Goal: Task Accomplishment & Management: Use online tool/utility

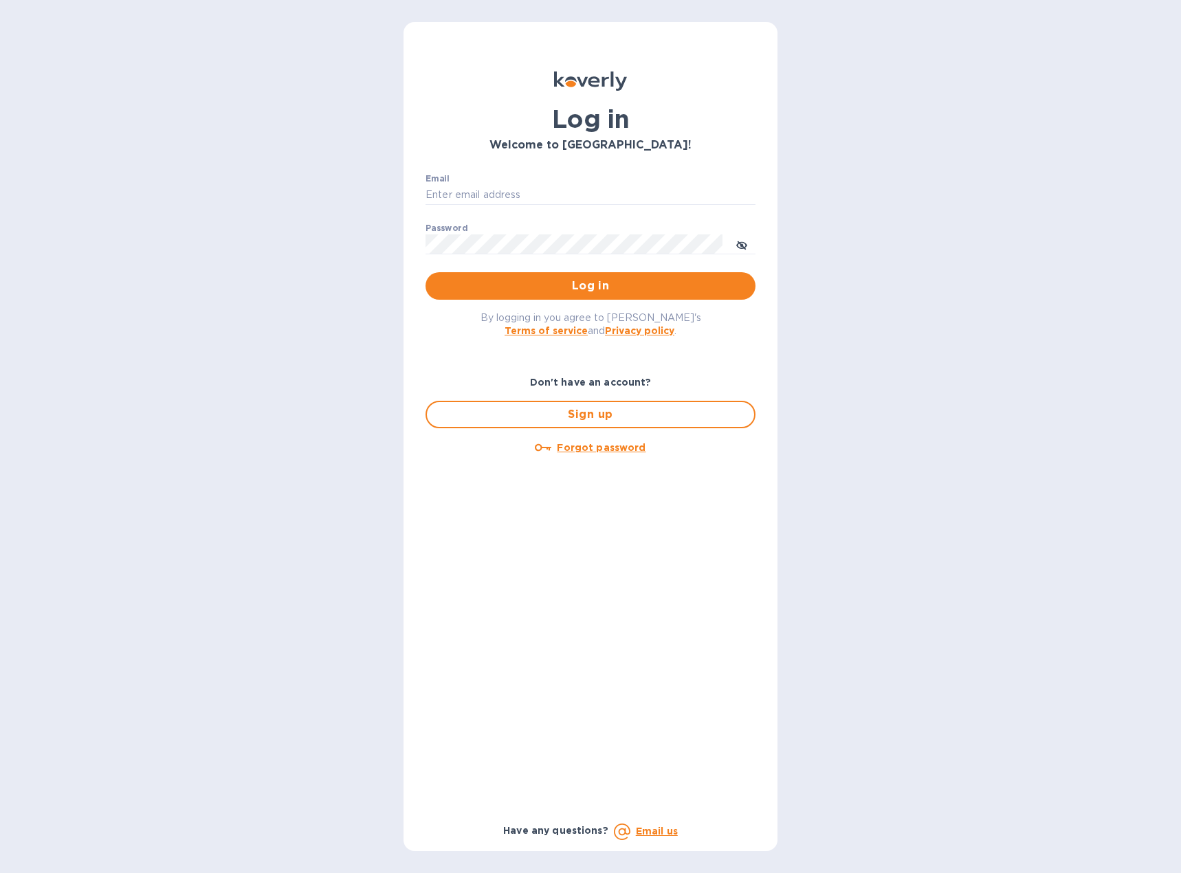
type input "[EMAIL_ADDRESS][DOMAIN_NAME]"
click at [532, 293] on span "Log in" at bounding box center [590, 286] width 308 height 16
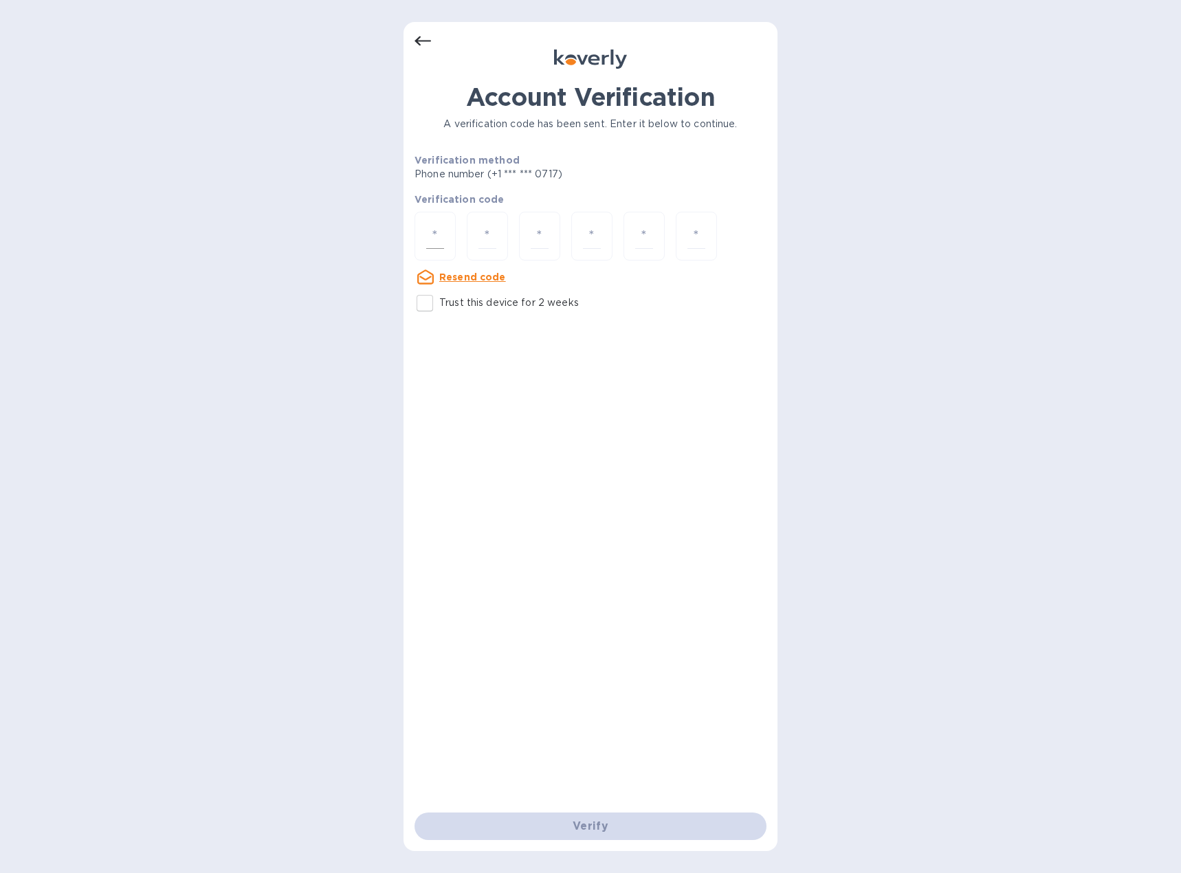
click at [429, 240] on input "number" at bounding box center [435, 235] width 18 height 25
type input "5"
type input "8"
type input "6"
type input "0"
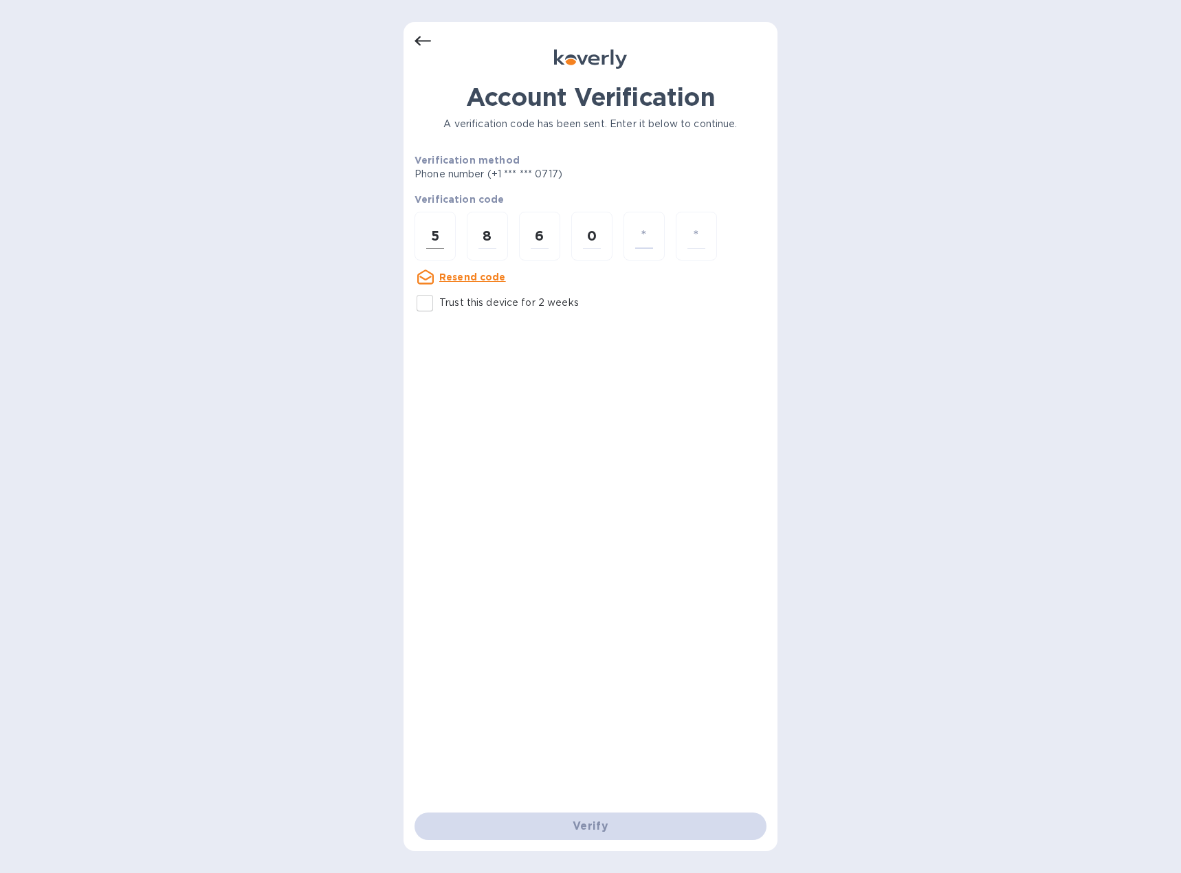
type input "3"
type input "7"
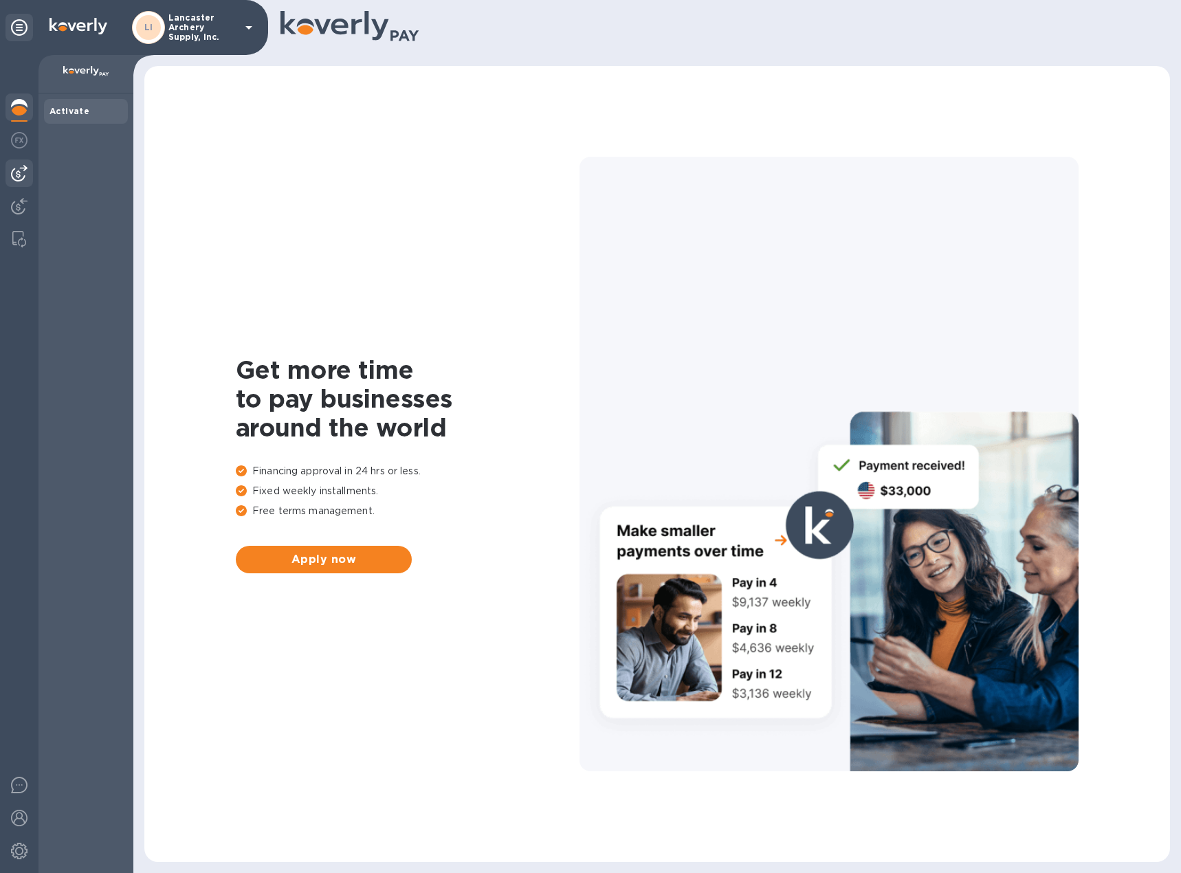
click at [20, 173] on img at bounding box center [19, 173] width 16 height 16
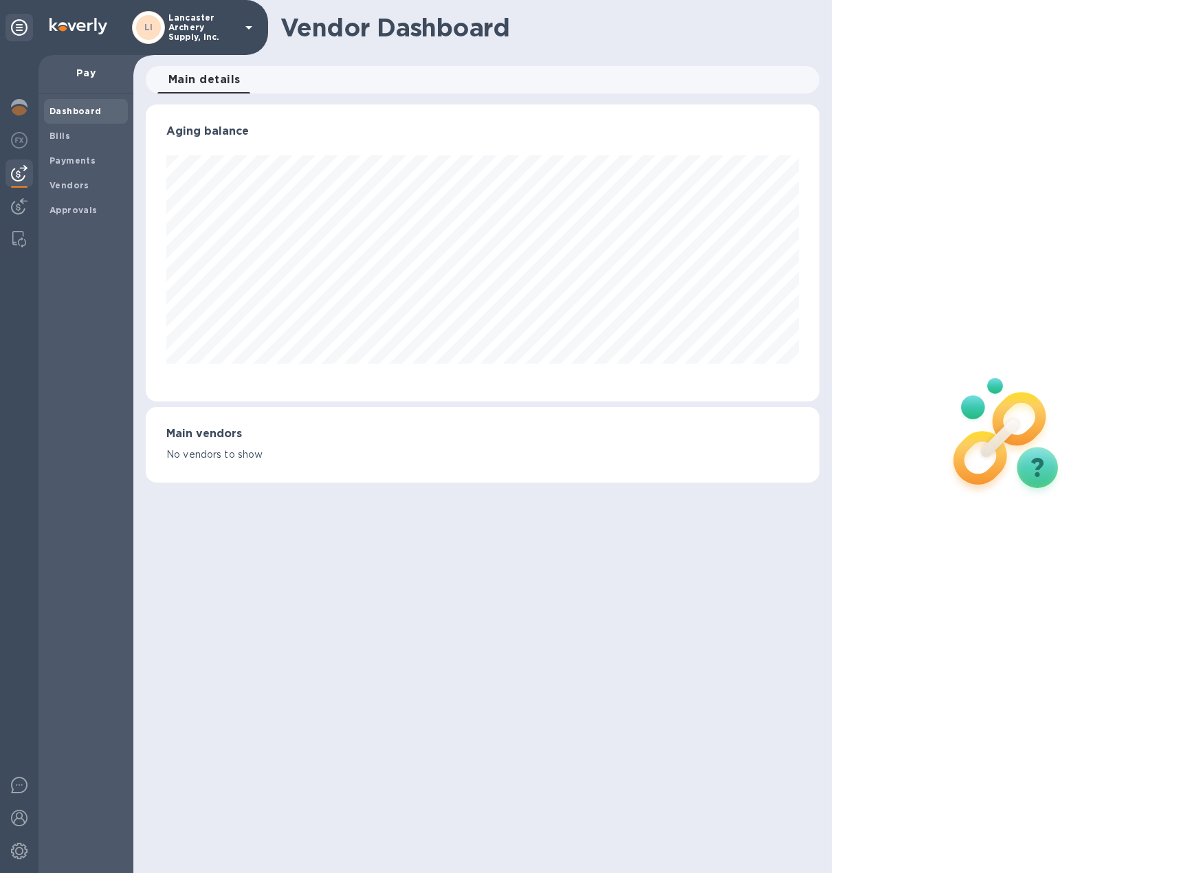
scroll to position [297, 674]
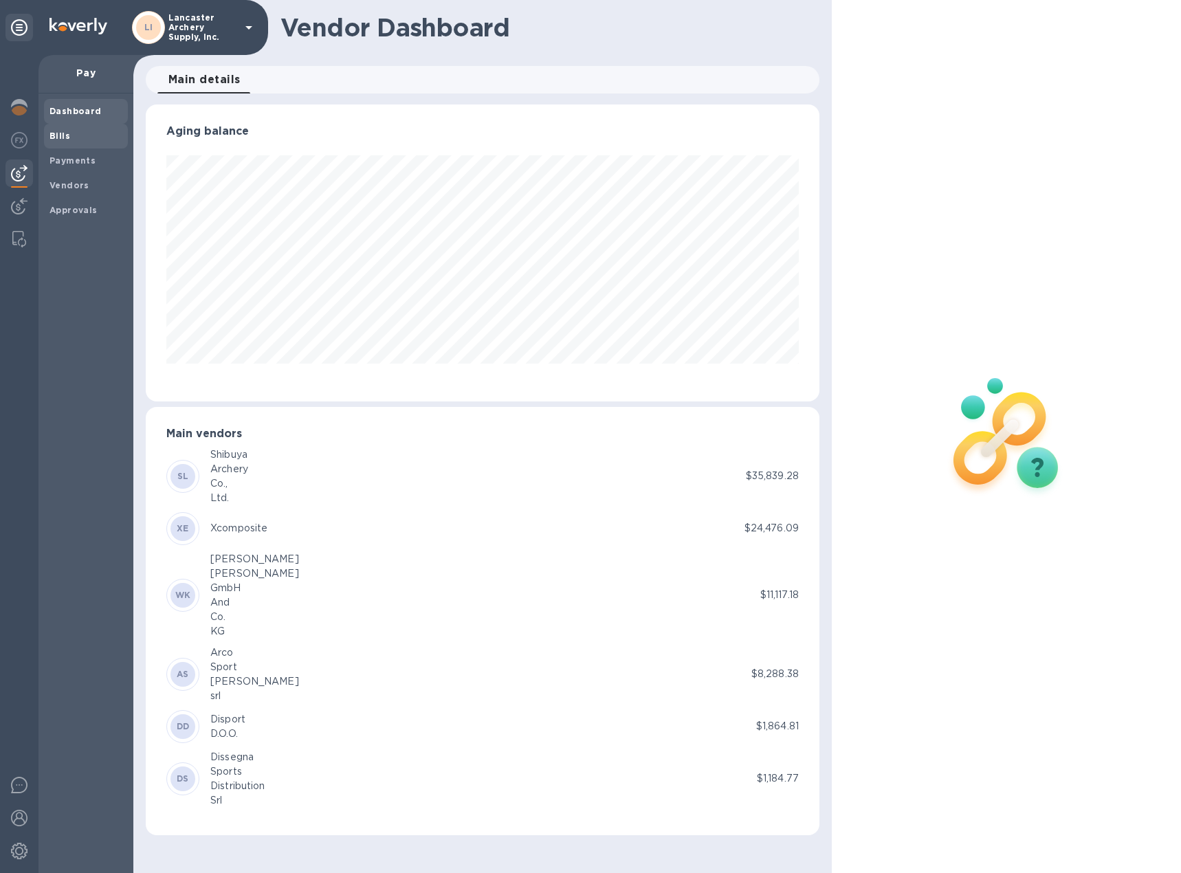
click at [61, 137] on b "Bills" at bounding box center [59, 136] width 21 height 10
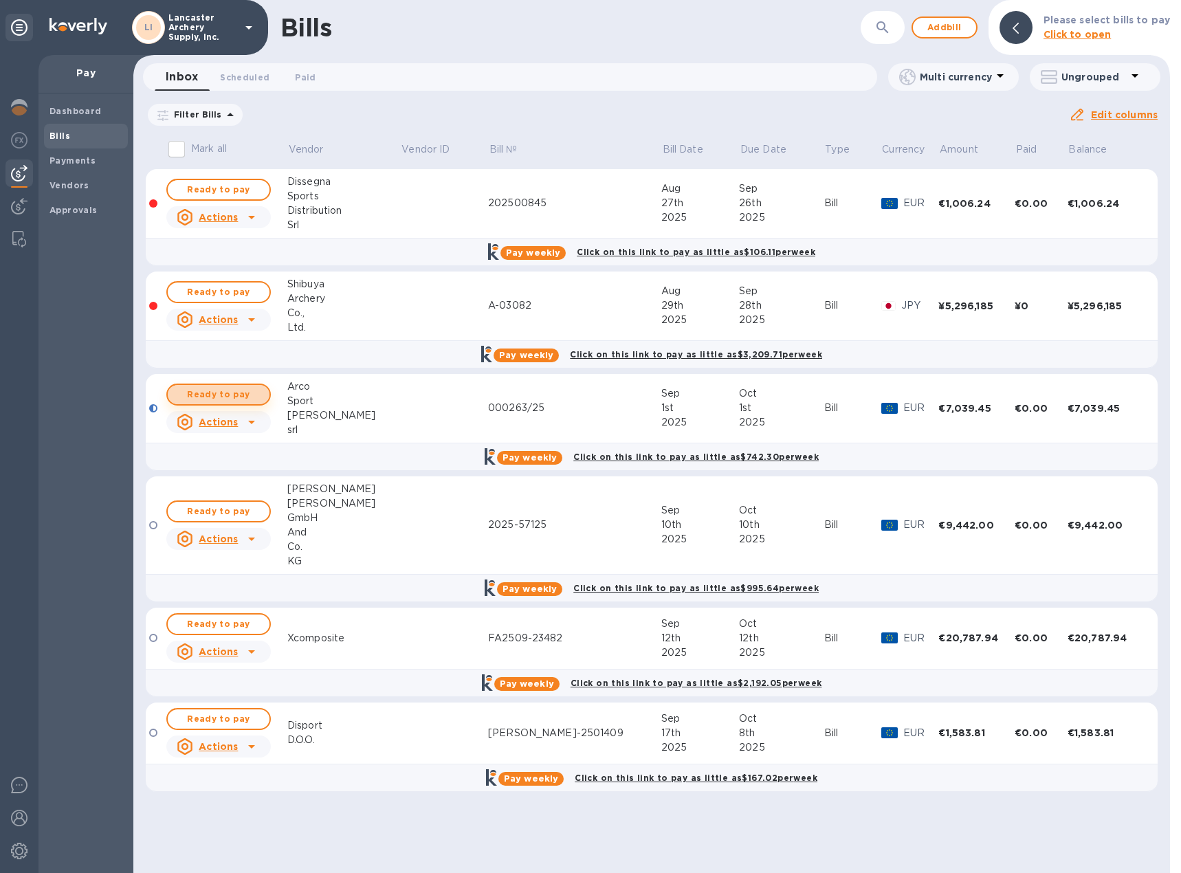
click at [211, 392] on span "Ready to pay" at bounding box center [219, 394] width 80 height 16
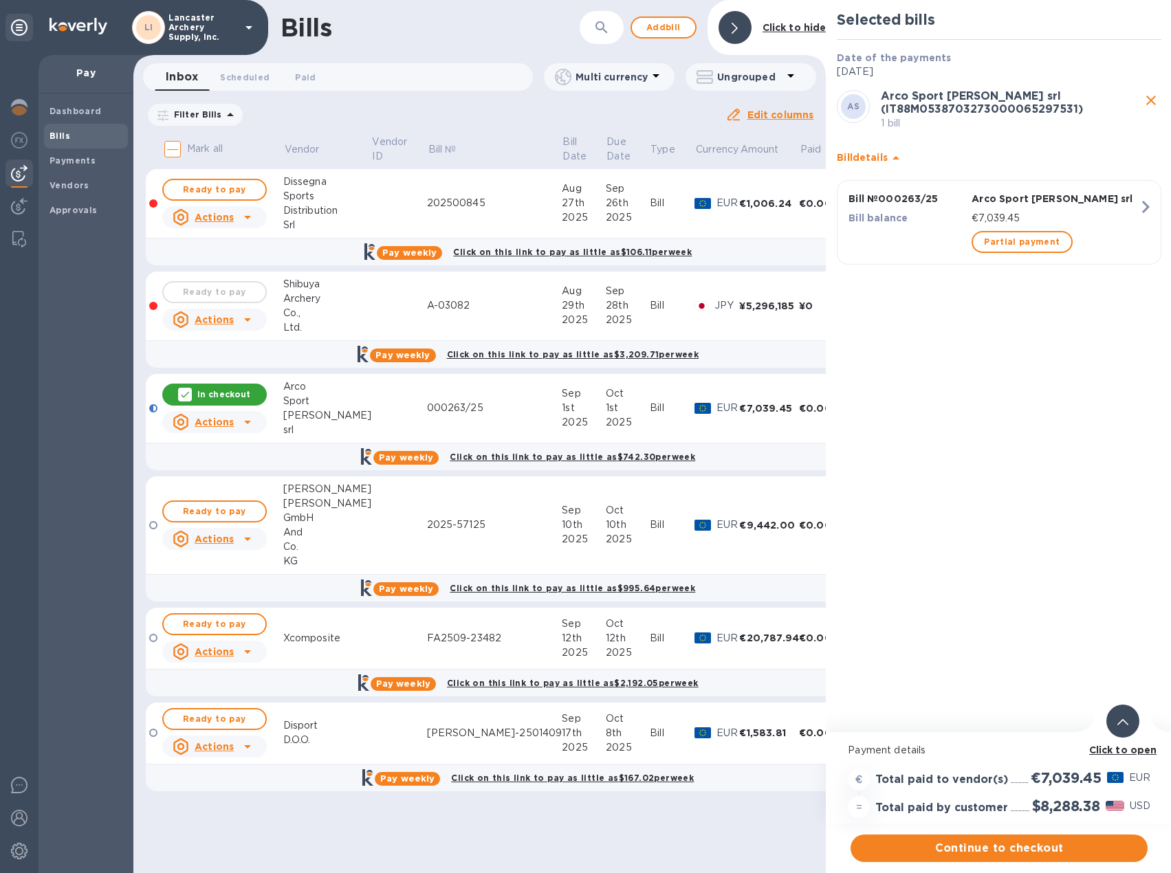
click at [1116, 713] on div at bounding box center [1122, 721] width 33 height 33
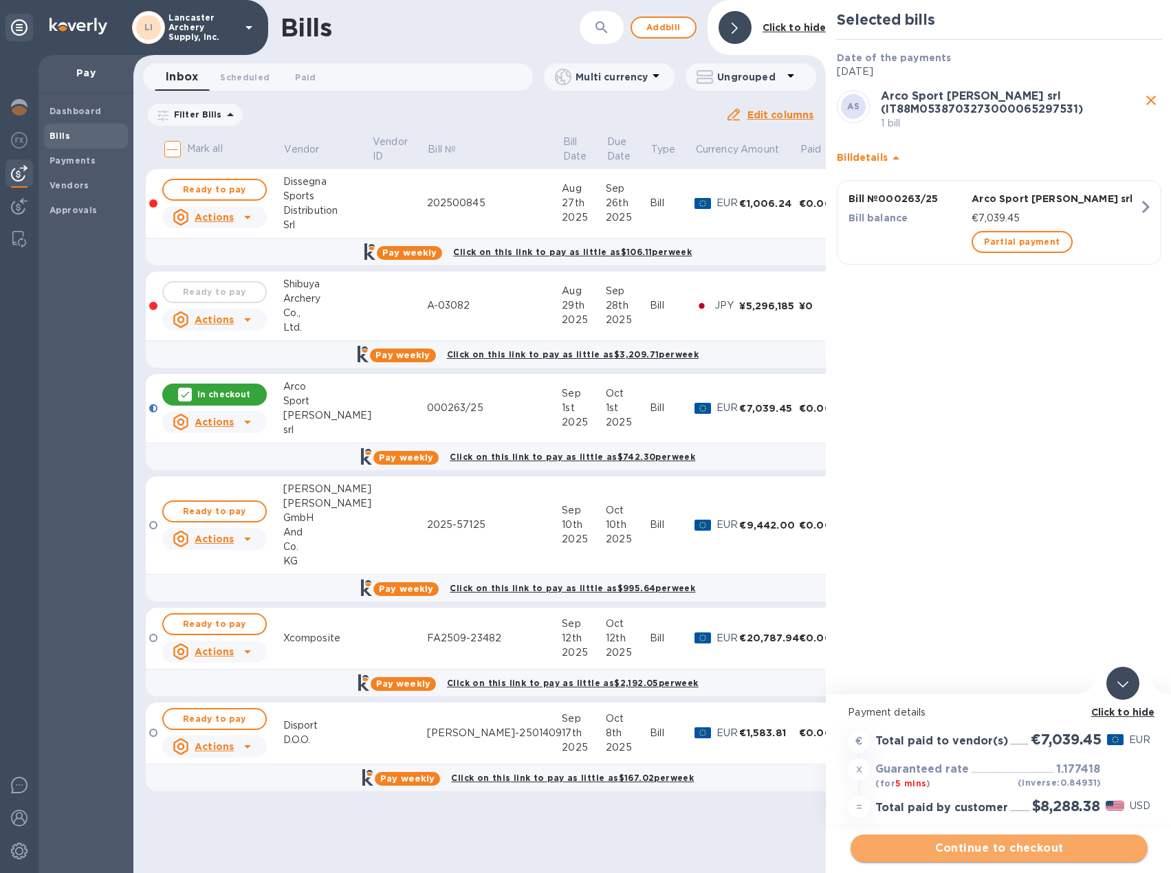
click at [950, 851] on span "Continue to checkout" at bounding box center [998, 848] width 275 height 16
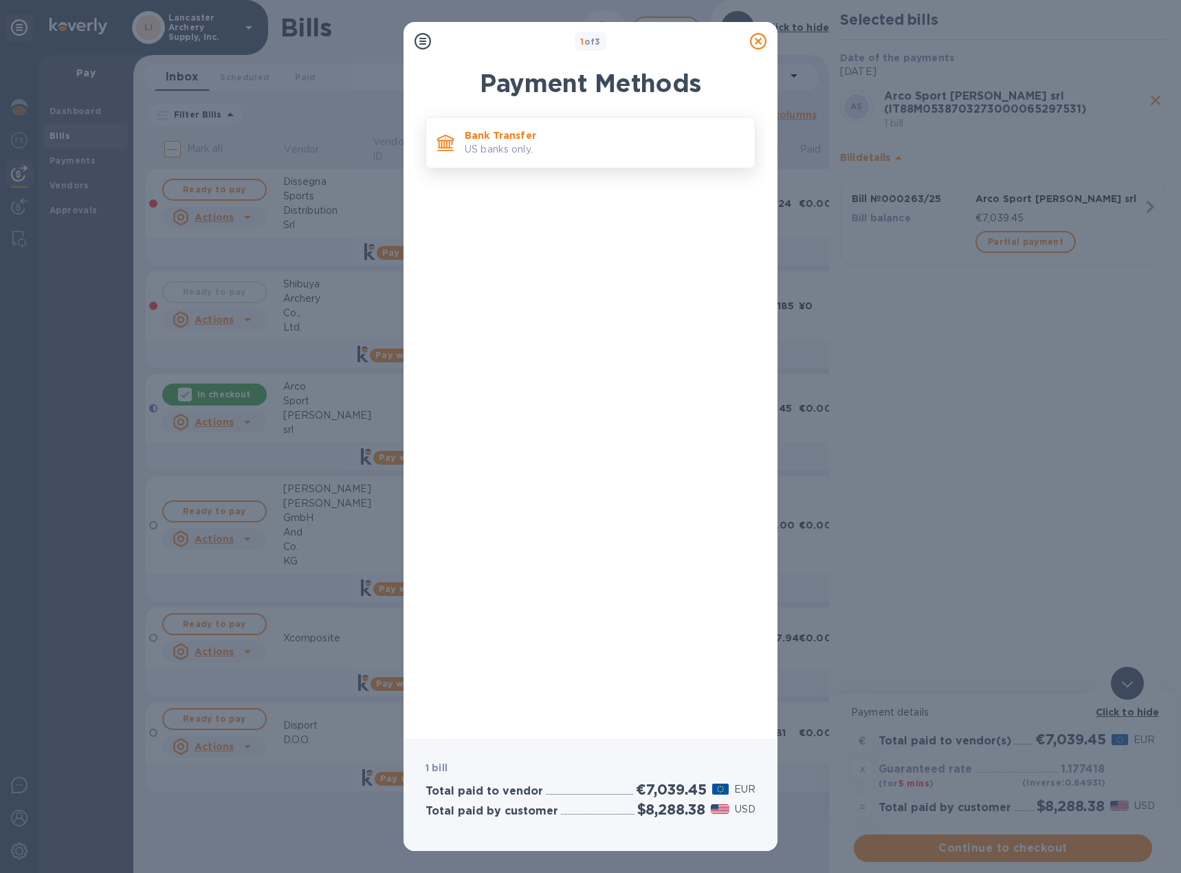
click at [515, 126] on div "Bank Transfer US banks only." at bounding box center [604, 142] width 290 height 39
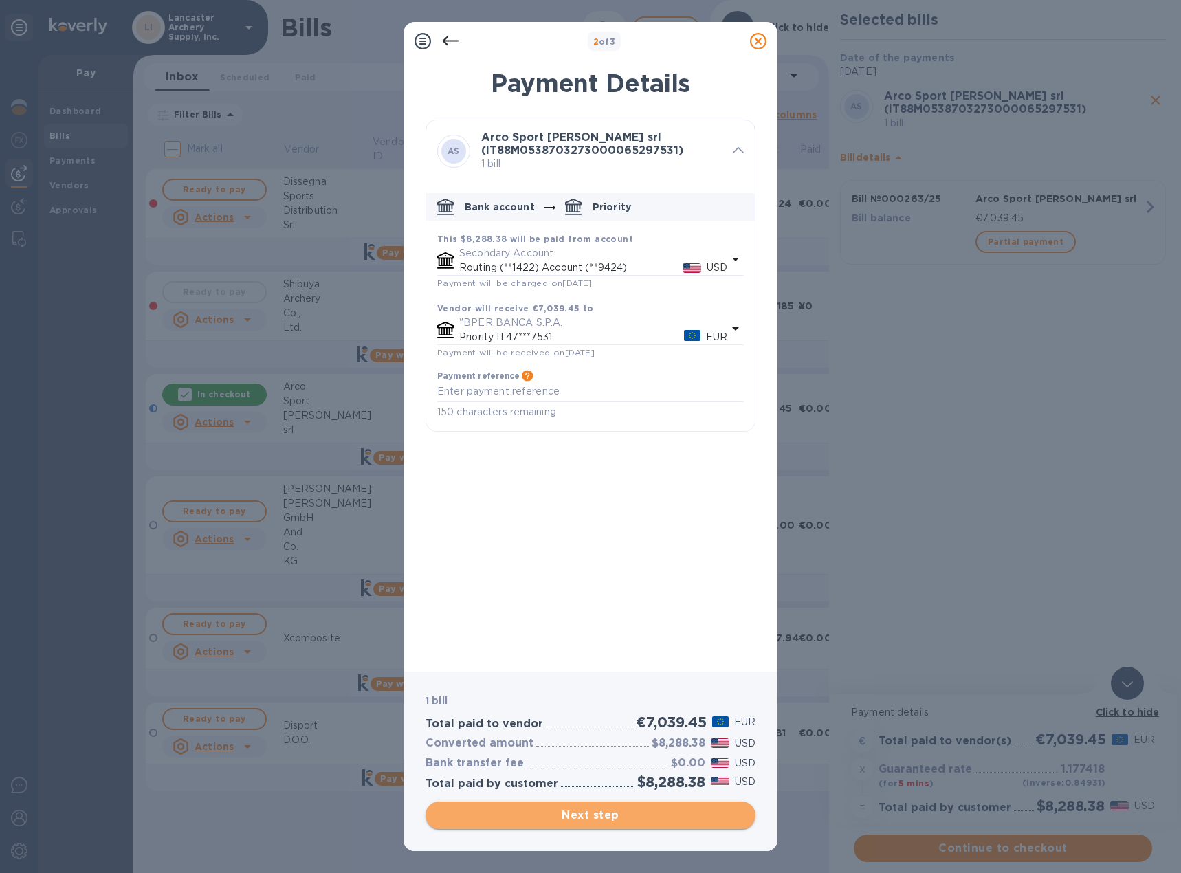
click at [583, 820] on span "Next step" at bounding box center [590, 815] width 308 height 16
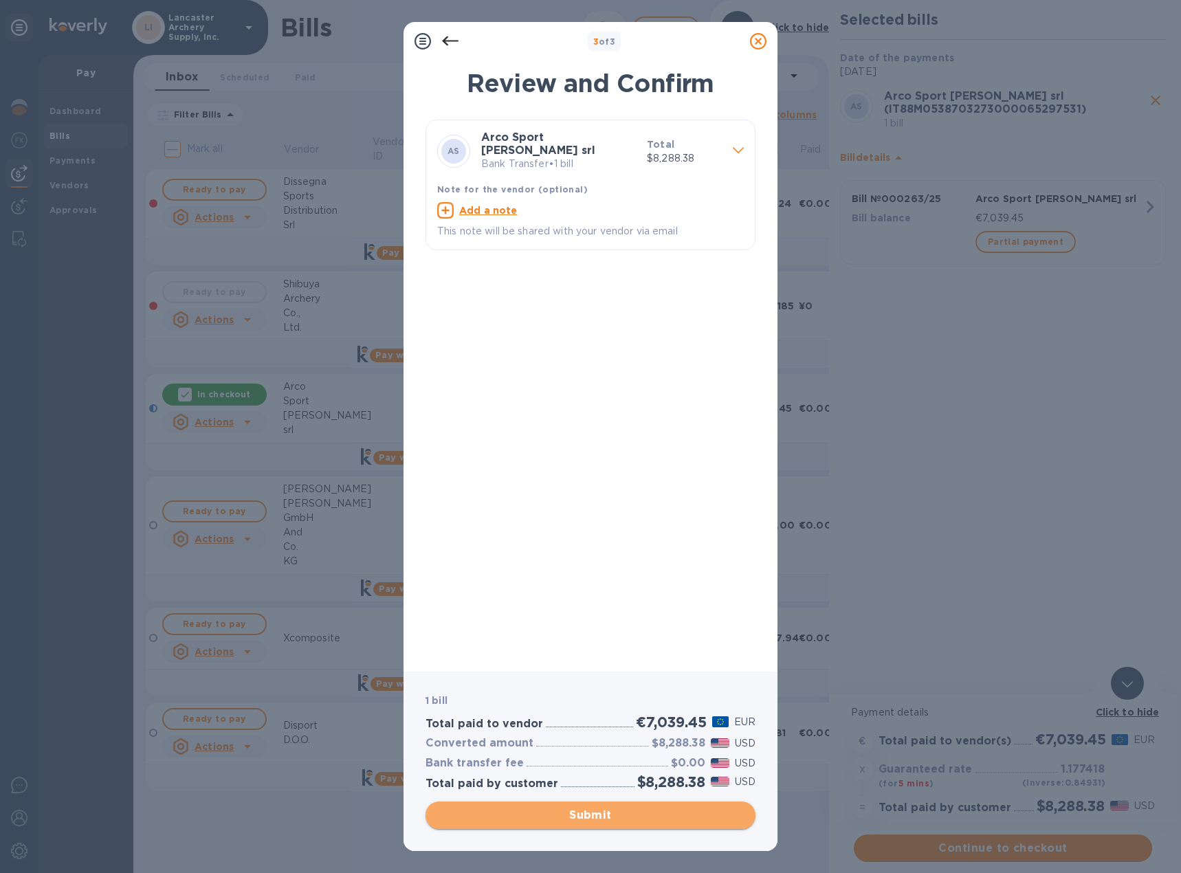
click at [583, 820] on span "Submit" at bounding box center [590, 815] width 308 height 16
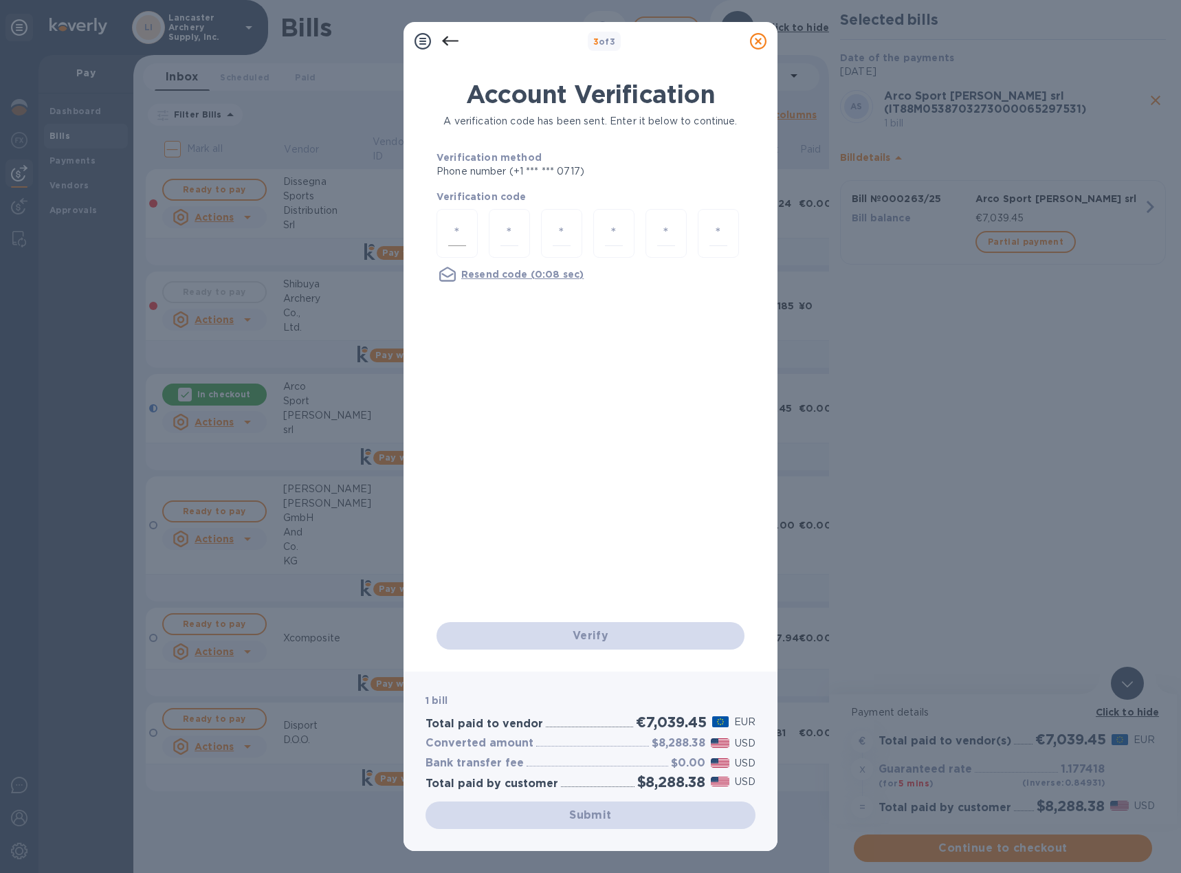
click at [446, 240] on div at bounding box center [456, 233] width 41 height 49
type input "2"
type input "4"
type input "3"
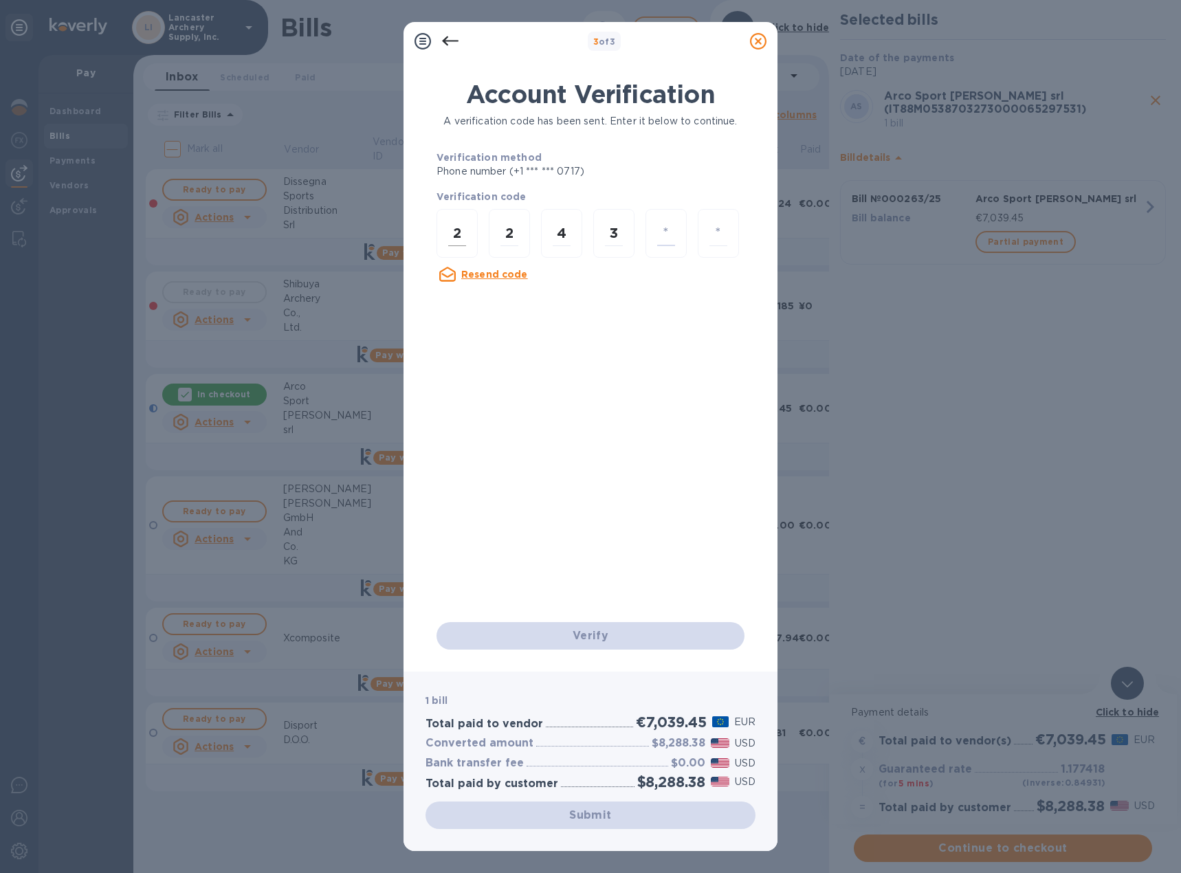
type input "4"
type input "3"
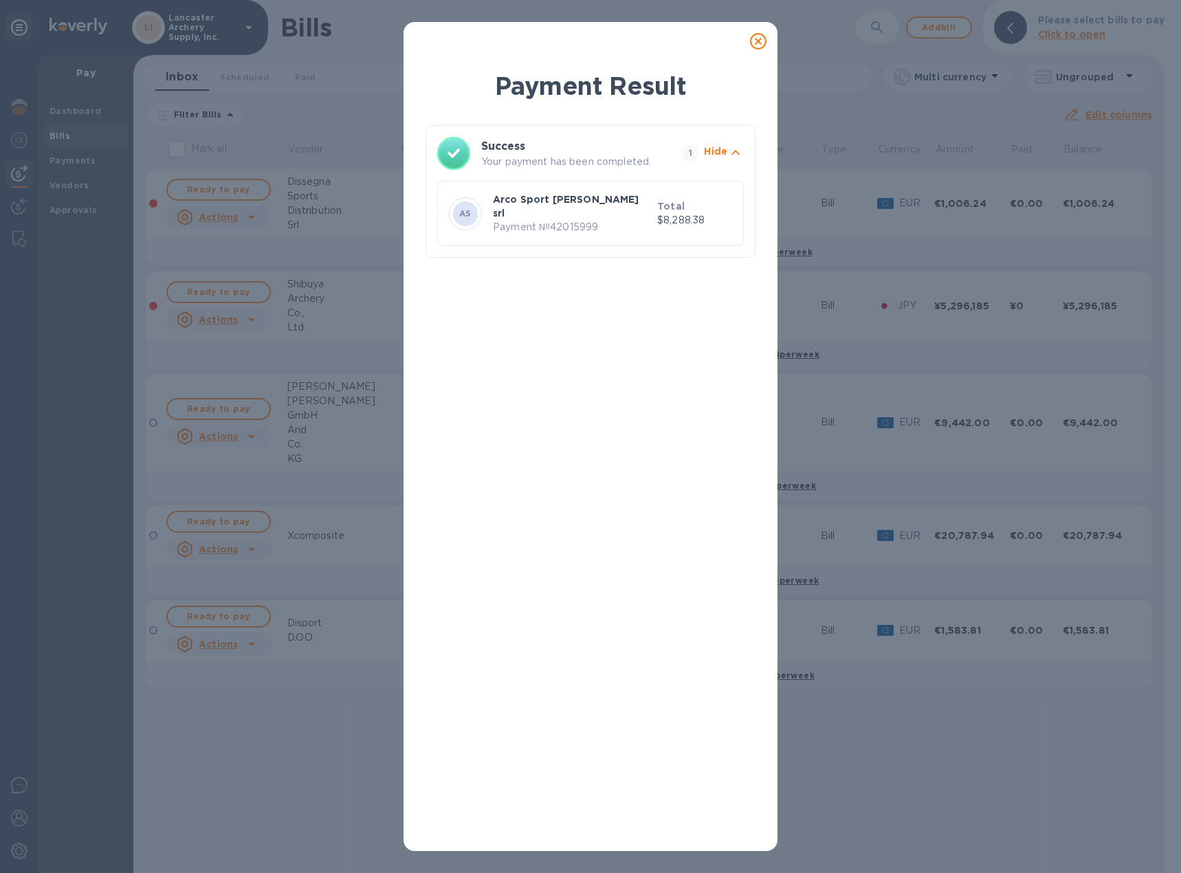
click at [760, 47] on icon at bounding box center [758, 41] width 16 height 16
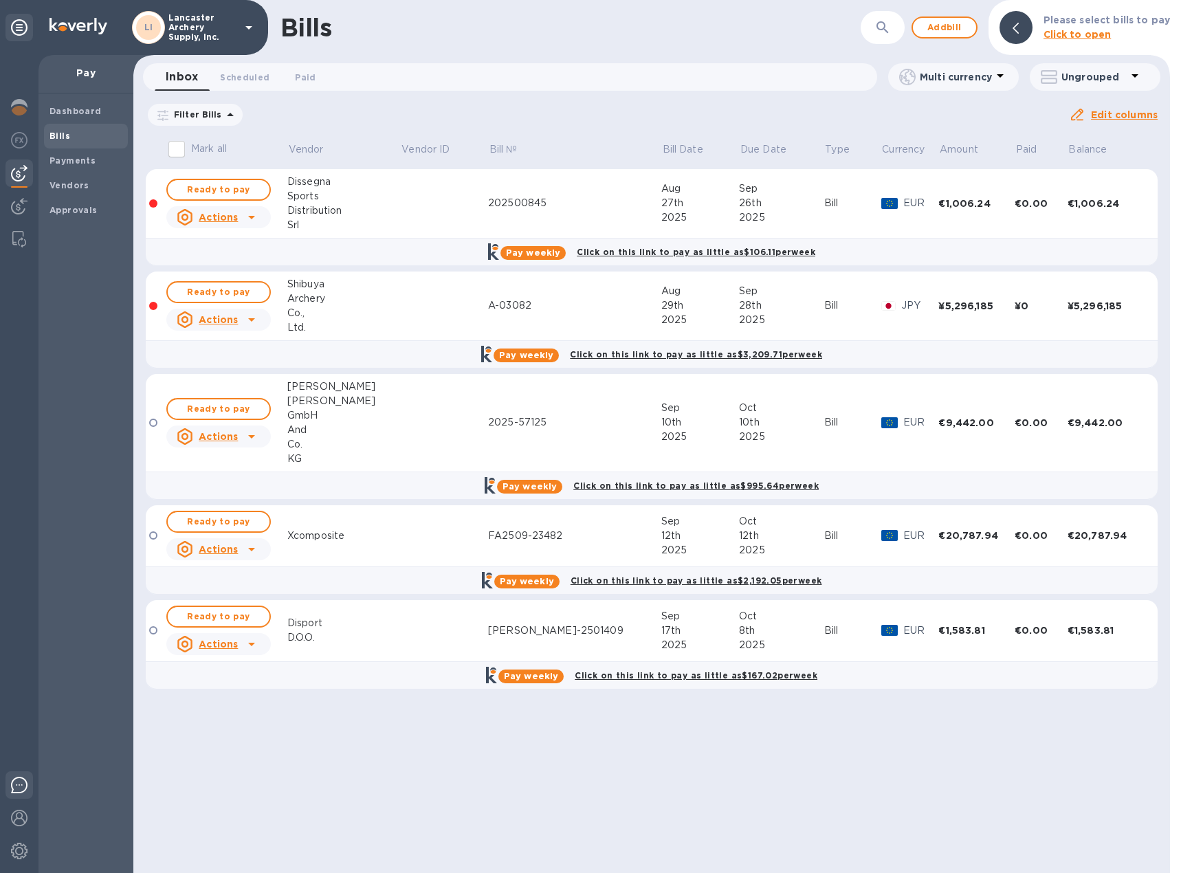
click at [25, 774] on div at bounding box center [18, 787] width 27 height 32
click at [17, 825] on img at bounding box center [19, 818] width 16 height 16
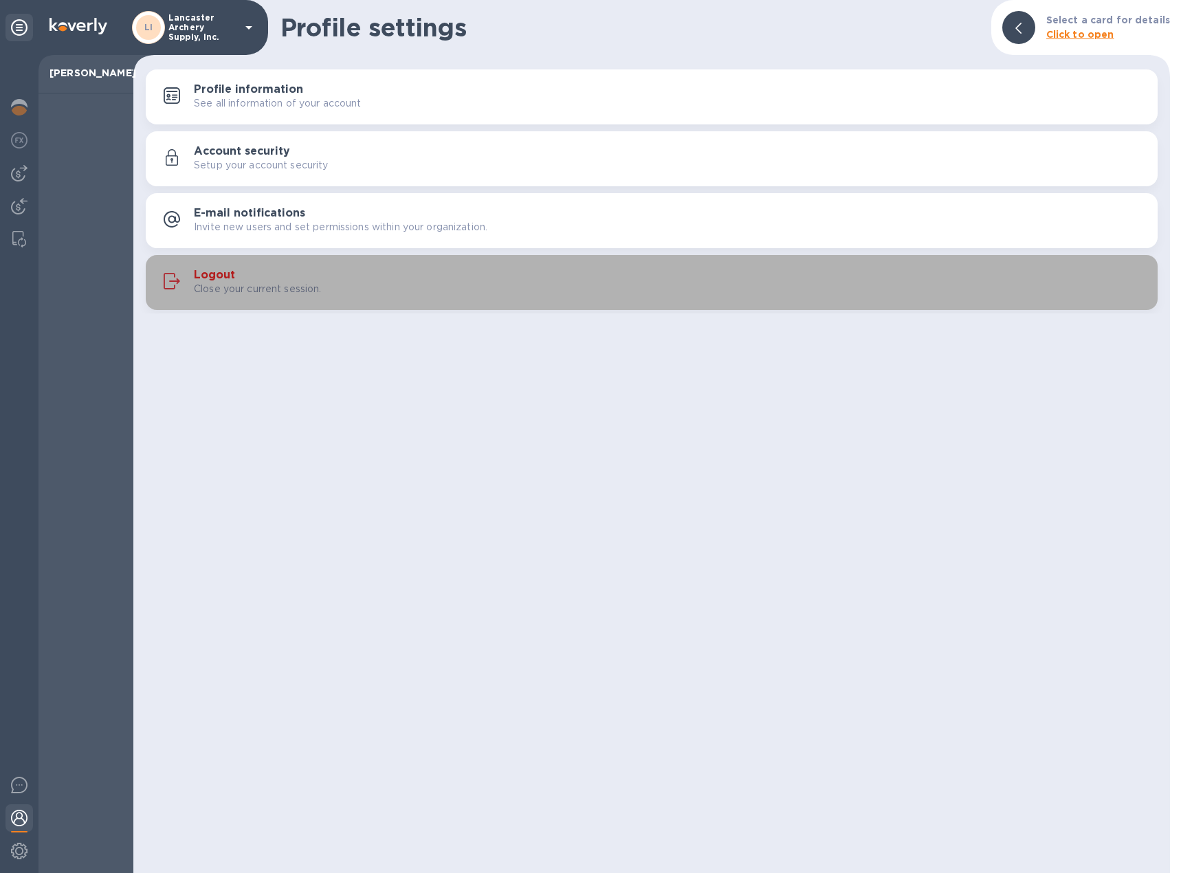
click at [208, 274] on h3 "Logout" at bounding box center [214, 275] width 41 height 13
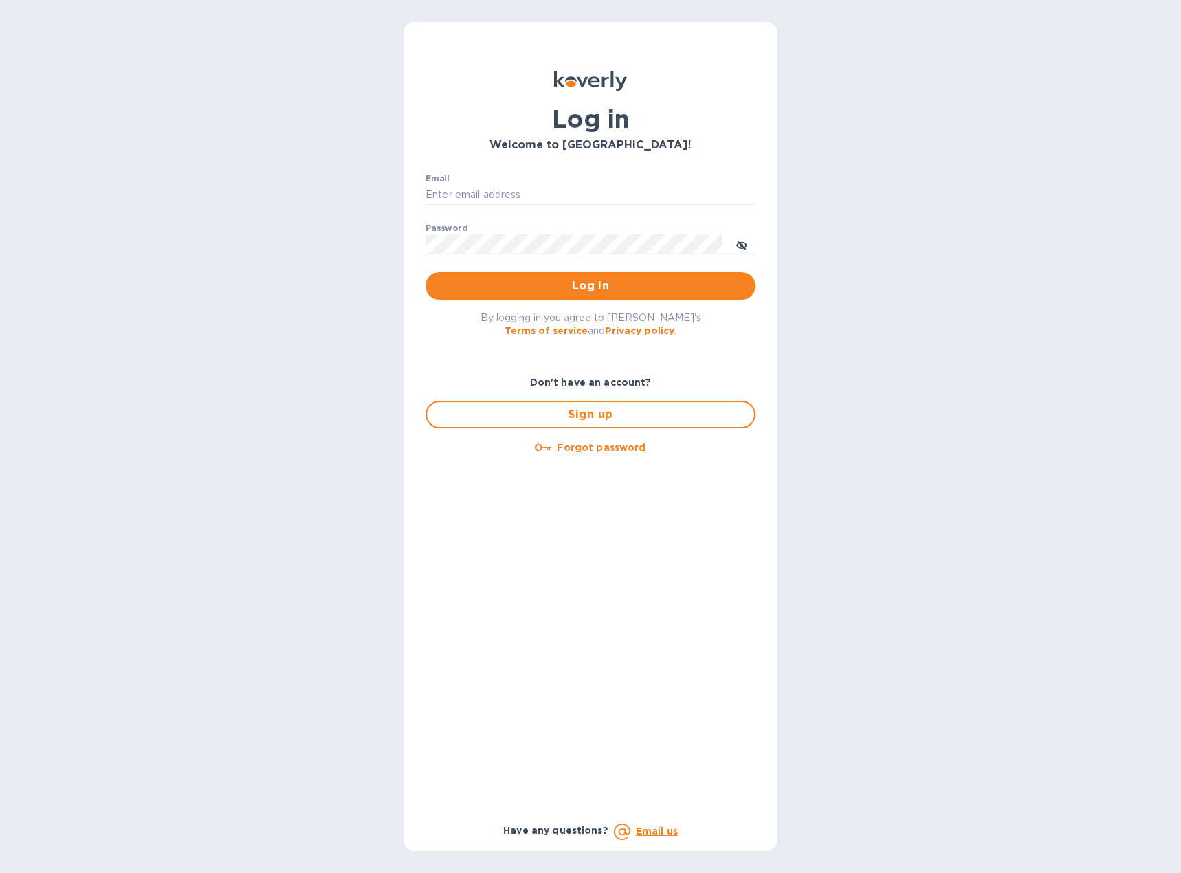
type input "[EMAIL_ADDRESS][DOMAIN_NAME]"
